Goal: Navigation & Orientation: Understand site structure

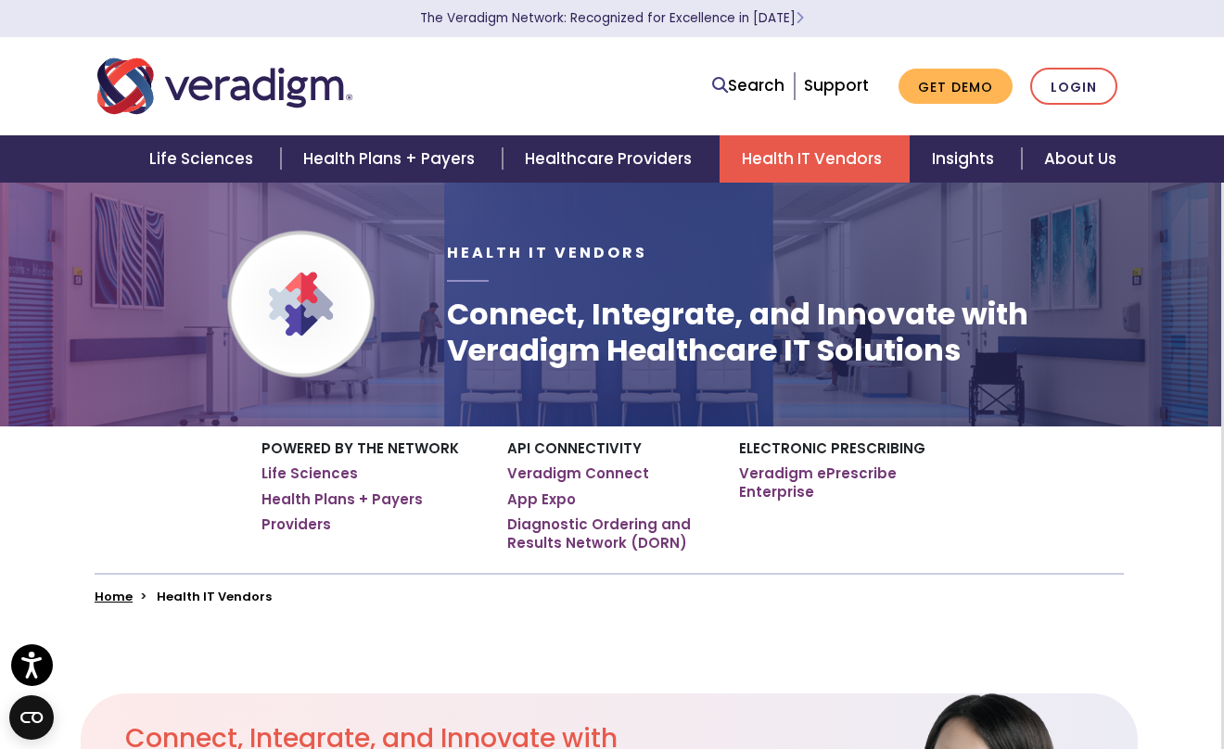
scroll to position [0, 3]
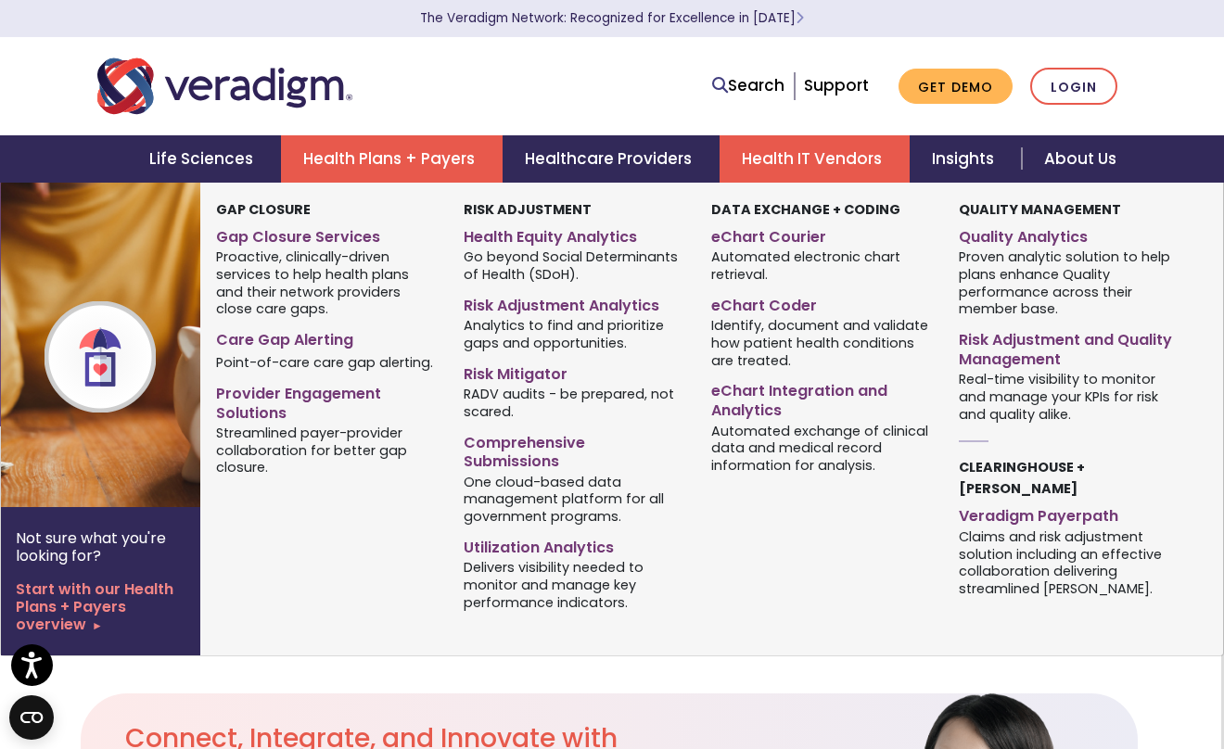
click at [326, 149] on link "Health Plans + Payers" at bounding box center [392, 158] width 222 height 47
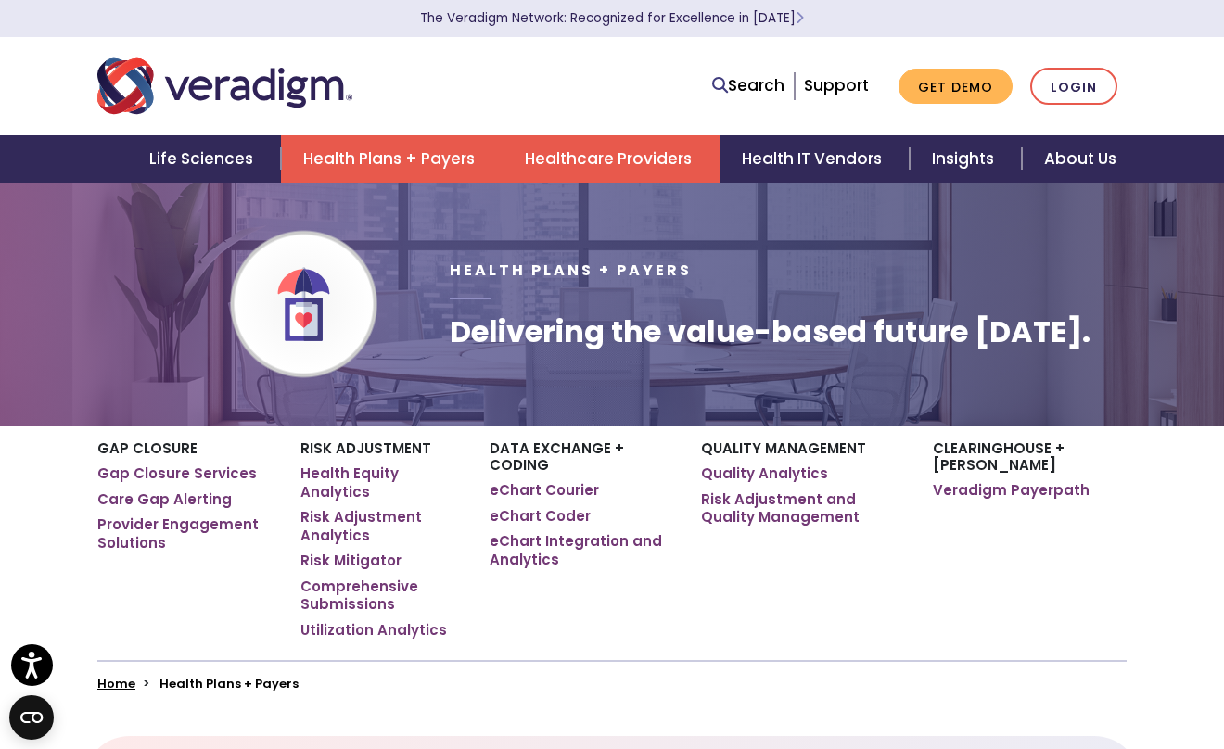
click at [620, 152] on link "Healthcare Providers" at bounding box center [611, 158] width 217 height 47
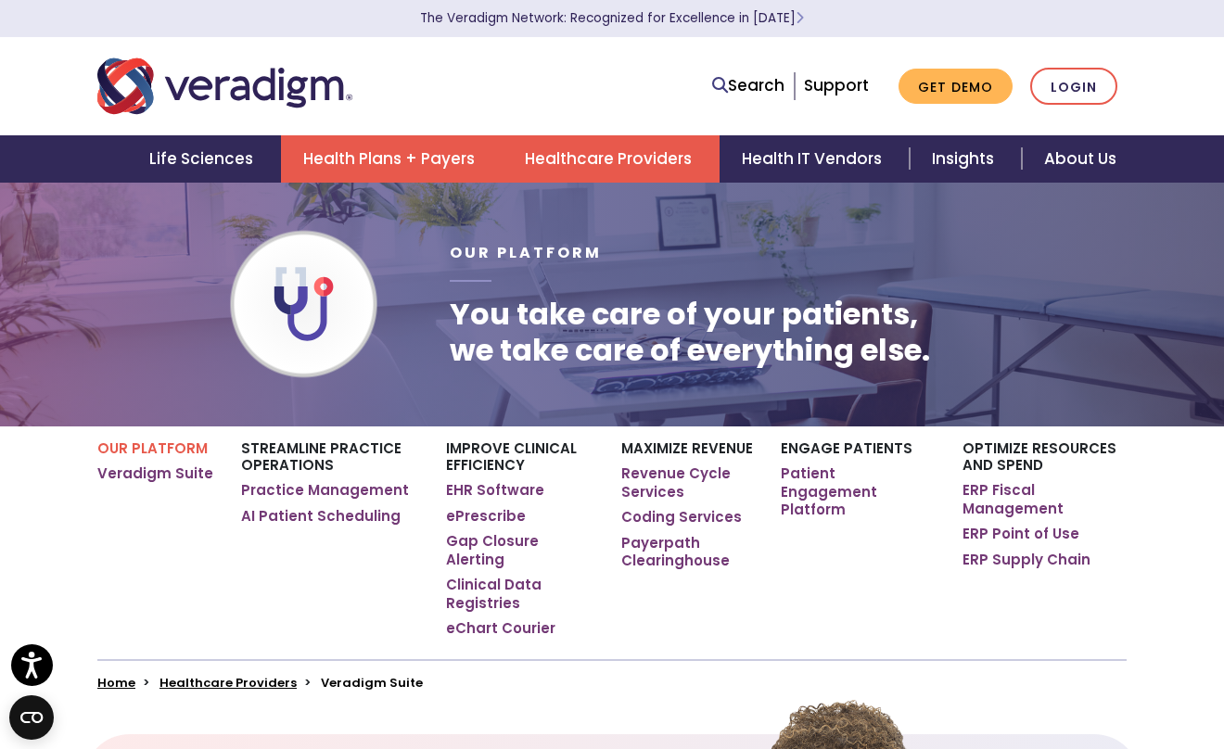
click at [358, 172] on link "Health Plans + Payers" at bounding box center [392, 158] width 222 height 47
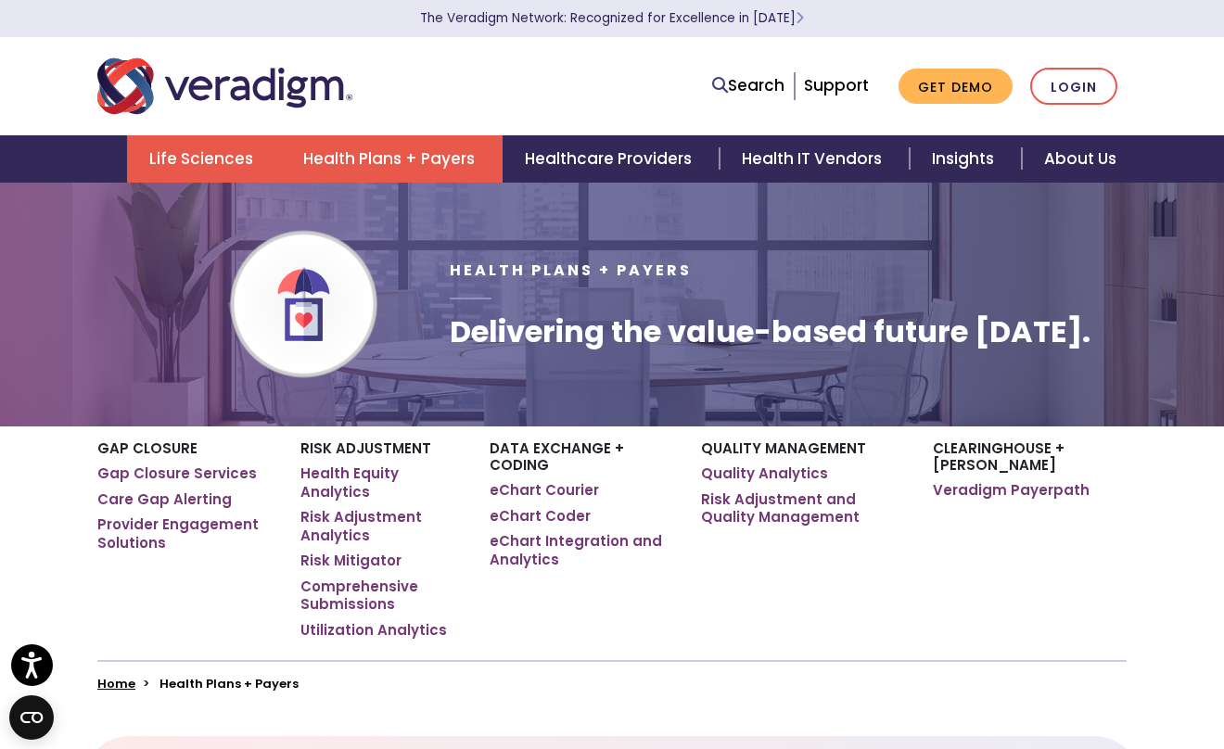
click at [206, 152] on link "Life Sciences" at bounding box center [204, 158] width 154 height 47
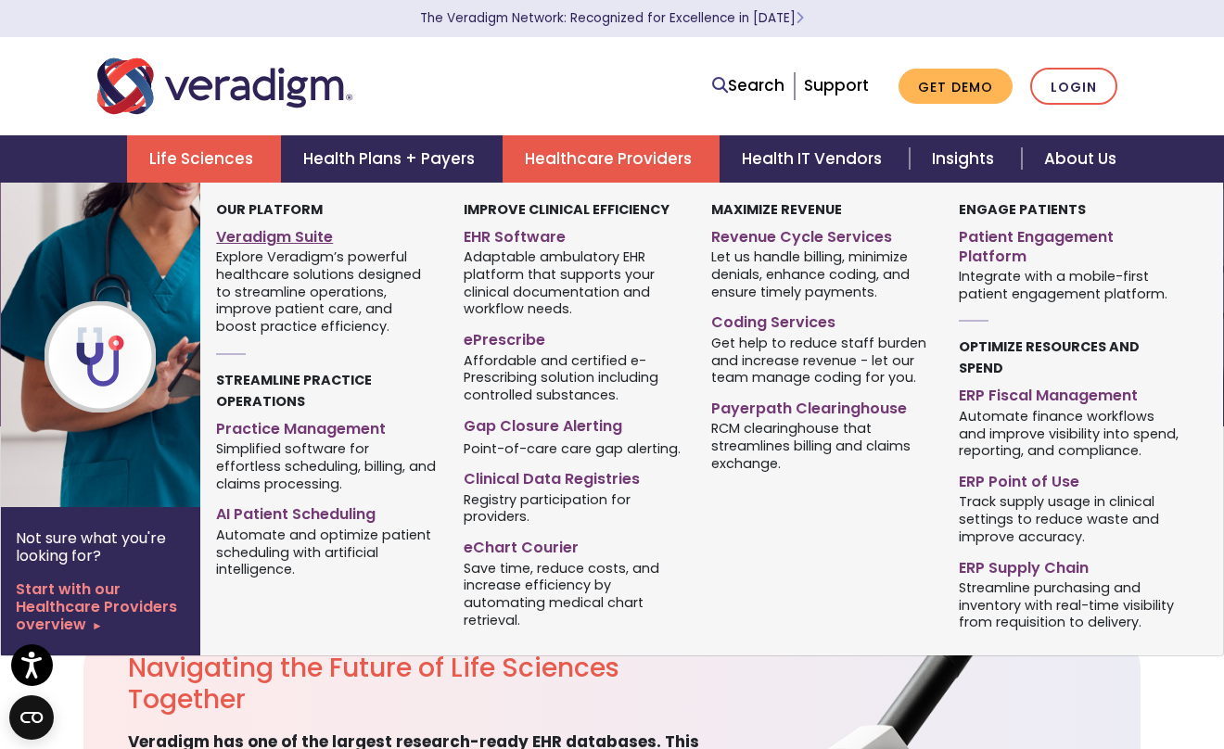
click at [253, 236] on link "Veradigm Suite" at bounding box center [326, 234] width 220 height 27
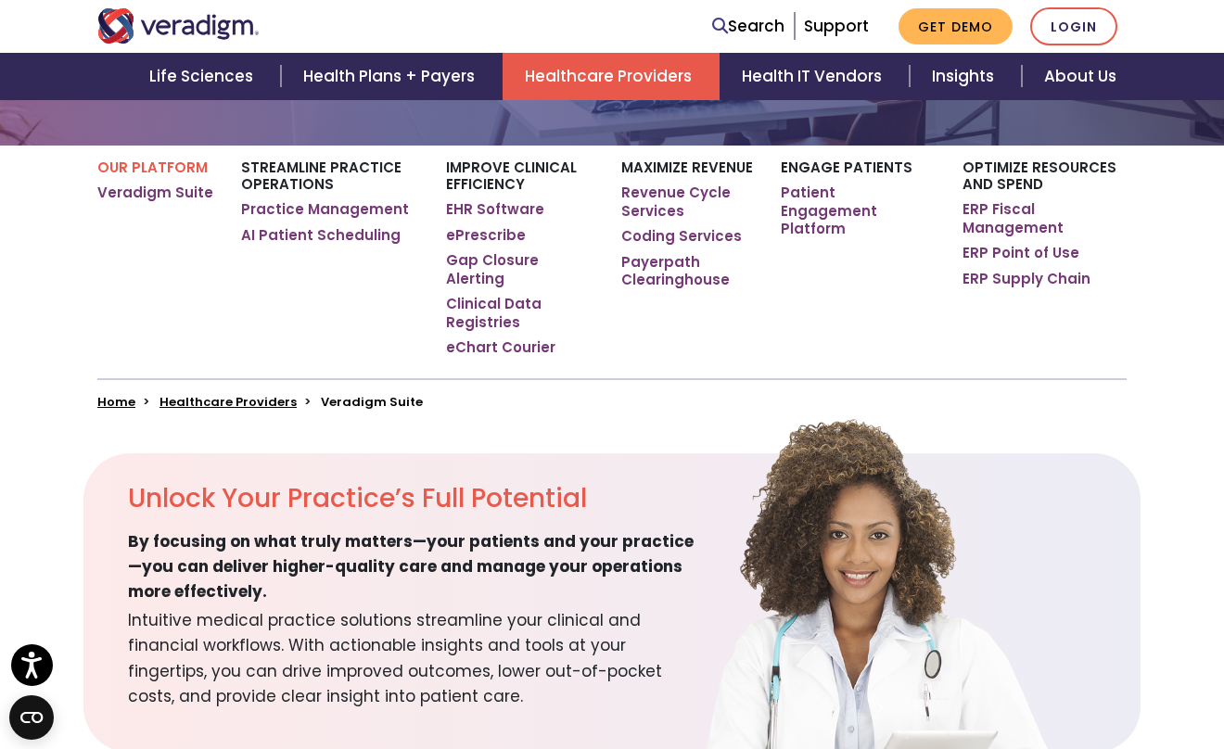
scroll to position [181, 0]
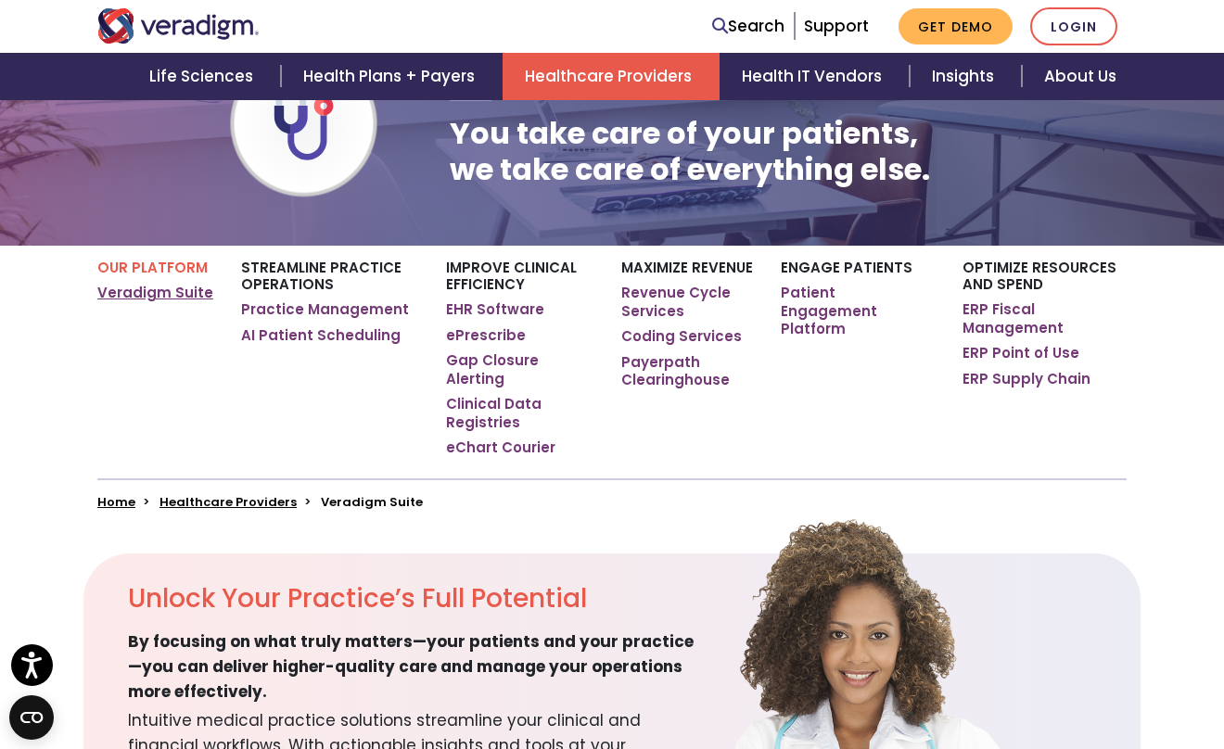
click at [162, 294] on link "Veradigm Suite" at bounding box center [155, 293] width 116 height 19
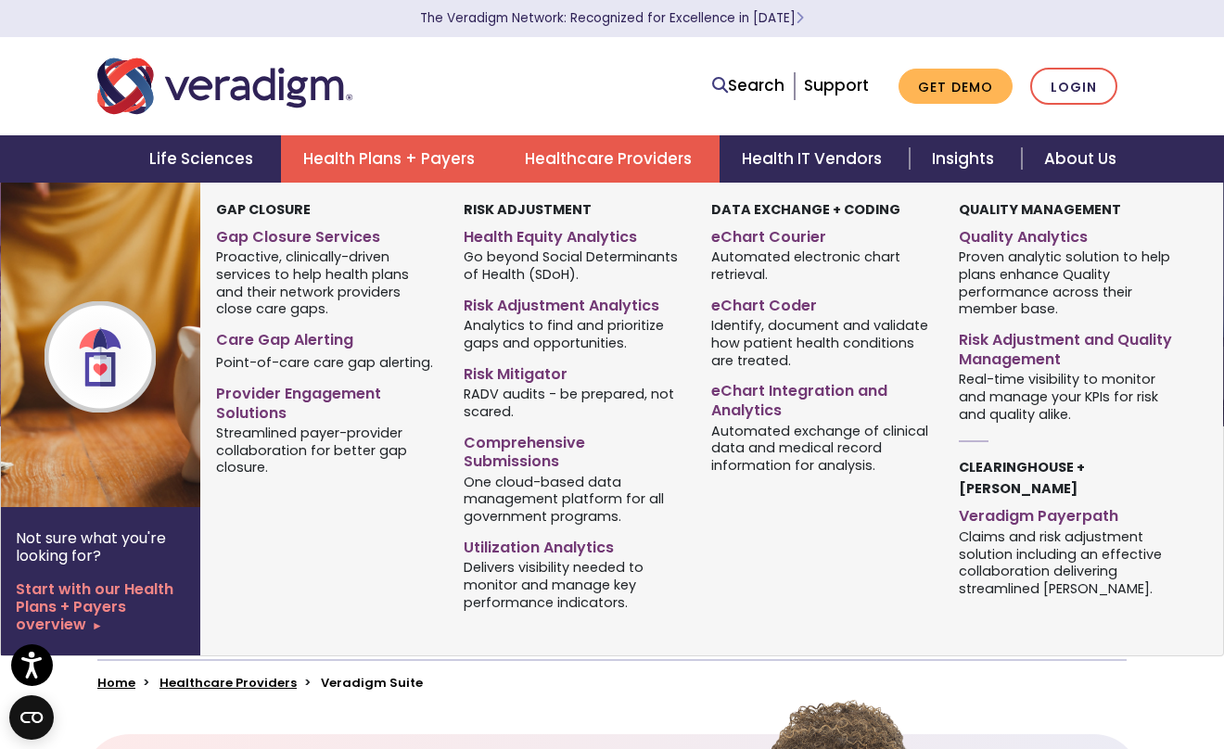
click at [408, 151] on link "Health Plans + Payers" at bounding box center [392, 158] width 222 height 47
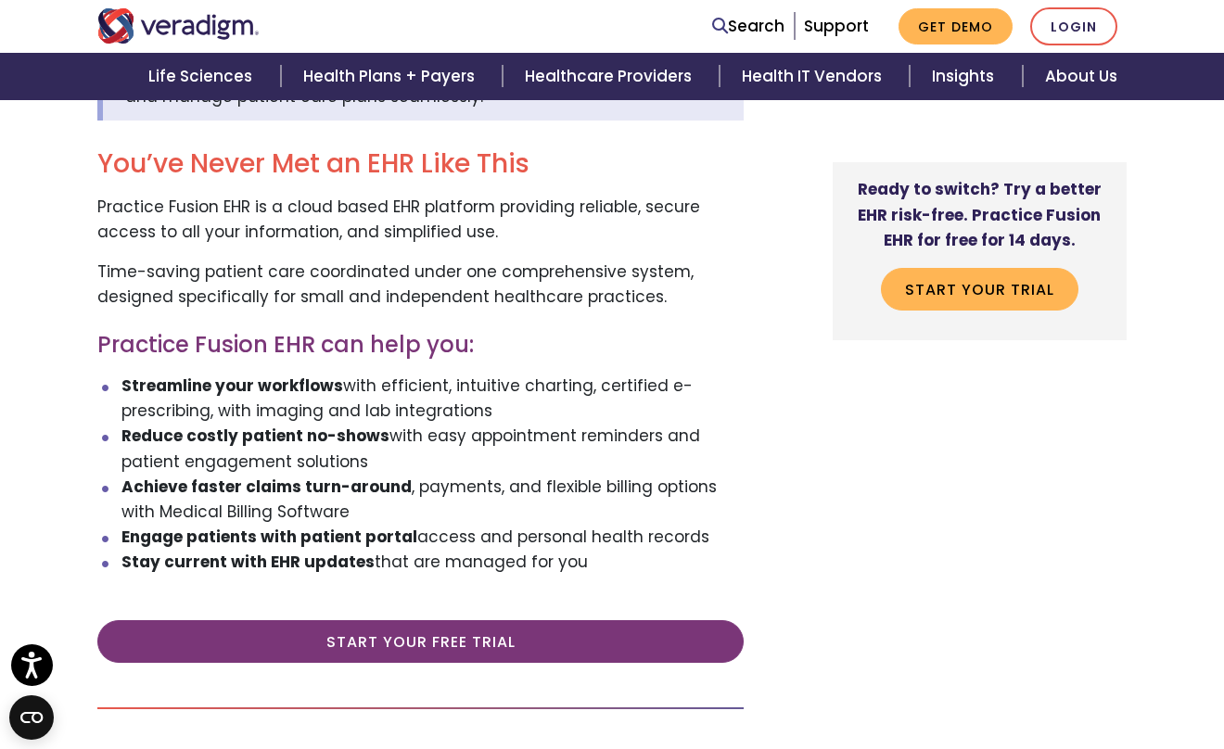
scroll to position [299, 0]
